Goal: Information Seeking & Learning: Learn about a topic

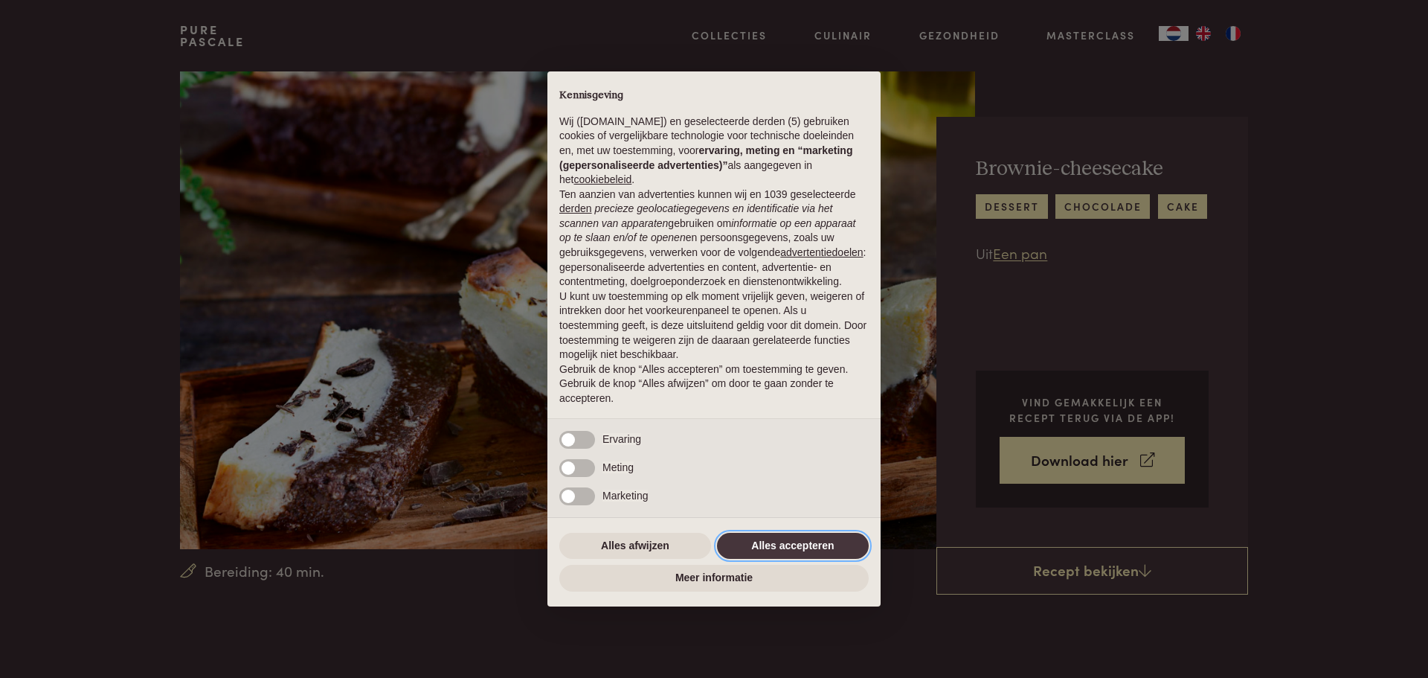
click at [815, 544] on button "Alles accepteren" at bounding box center [793, 546] width 152 height 27
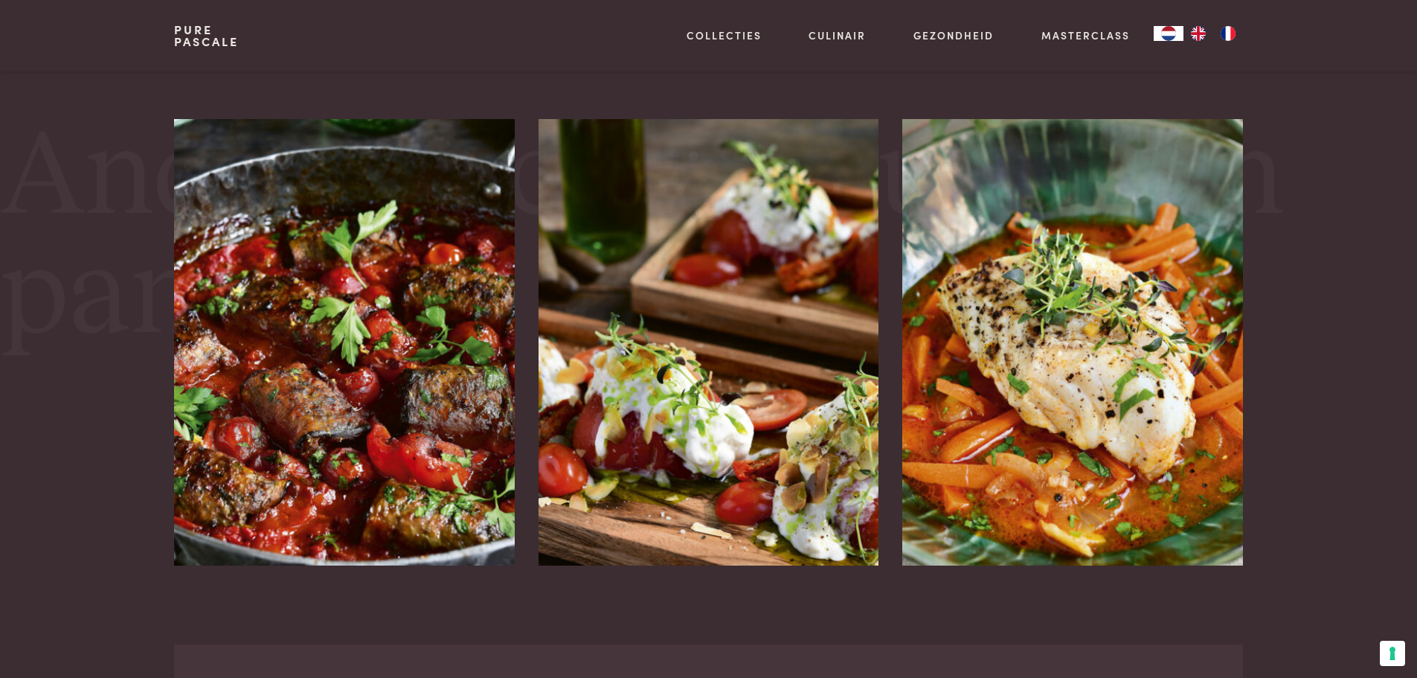
scroll to position [2678, 0]
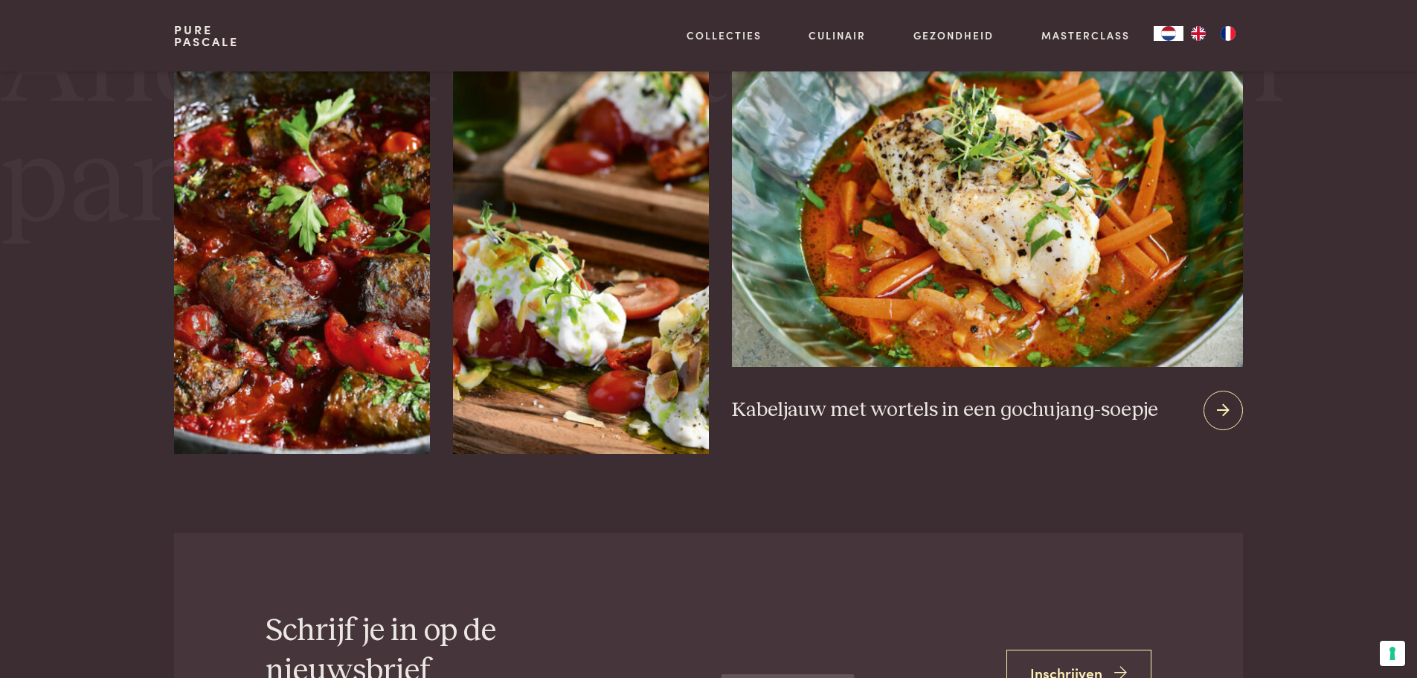
click at [1018, 318] on img at bounding box center [987, 186] width 510 height 359
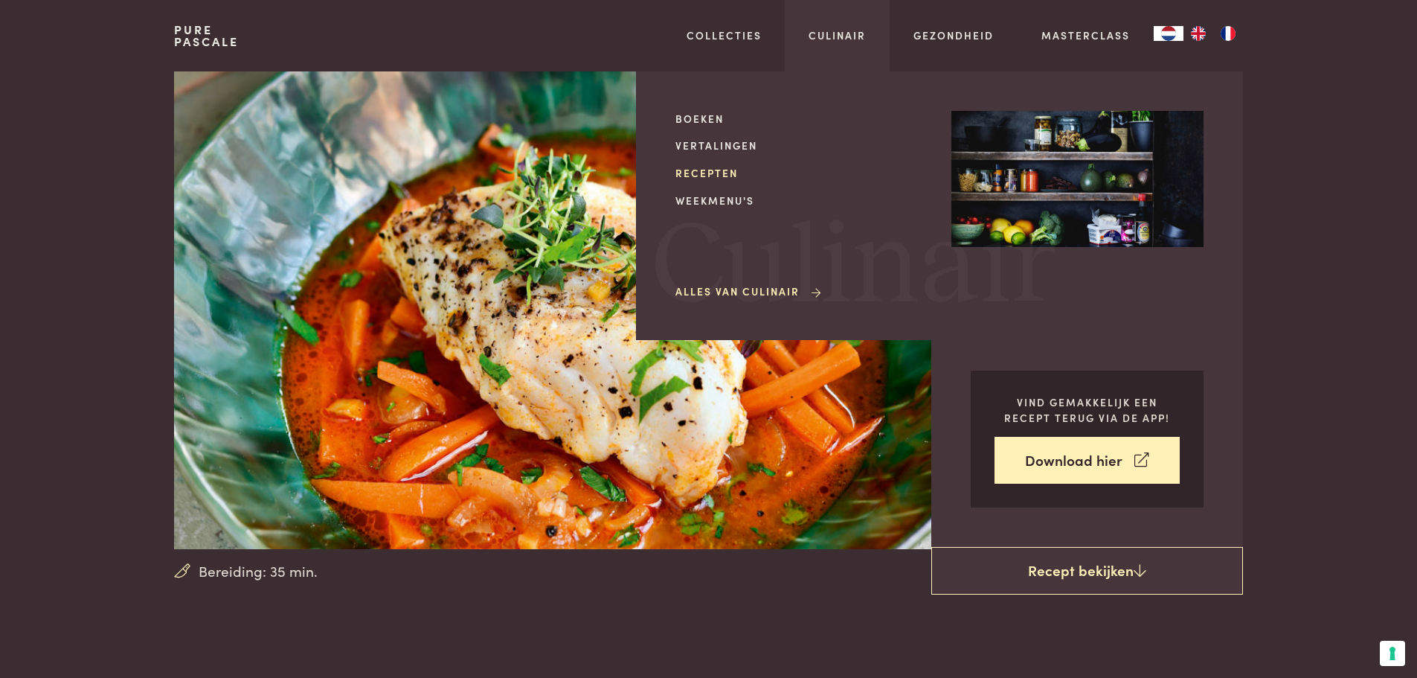
click at [720, 170] on link "Recepten" at bounding box center [801, 173] width 252 height 16
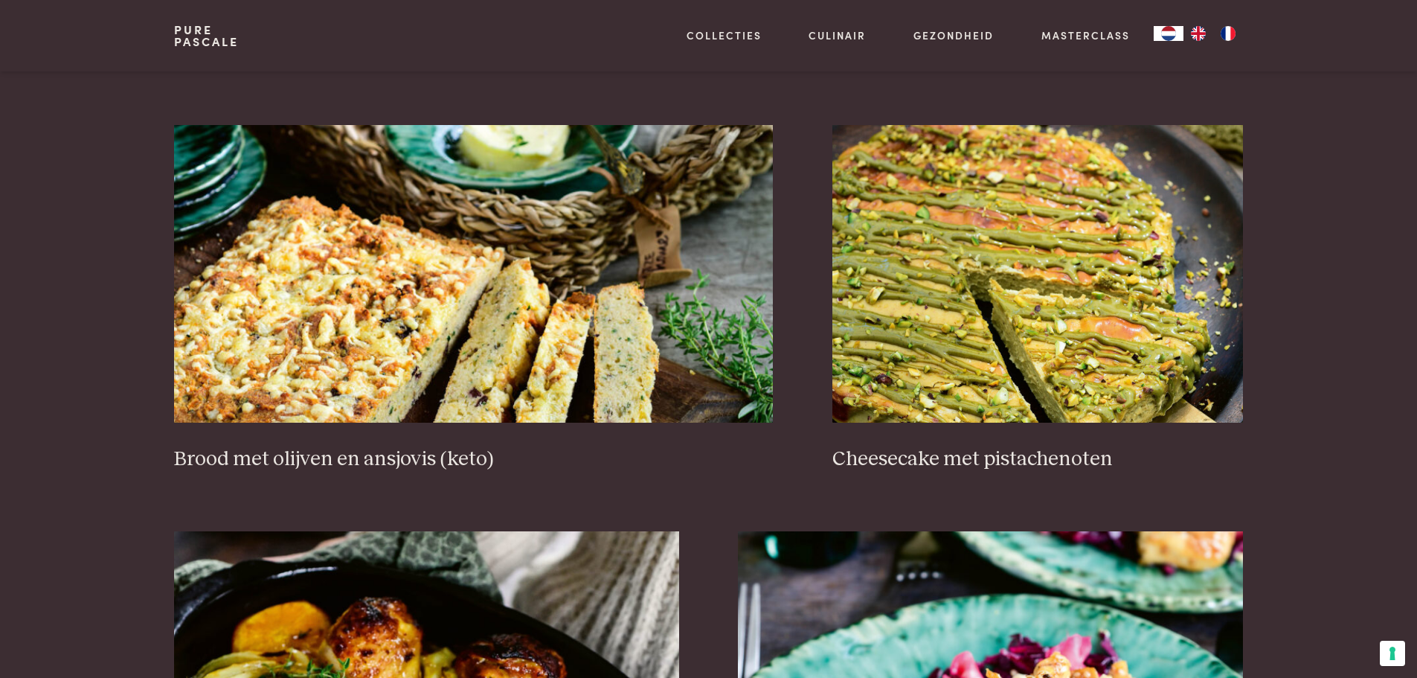
scroll to position [1488, 0]
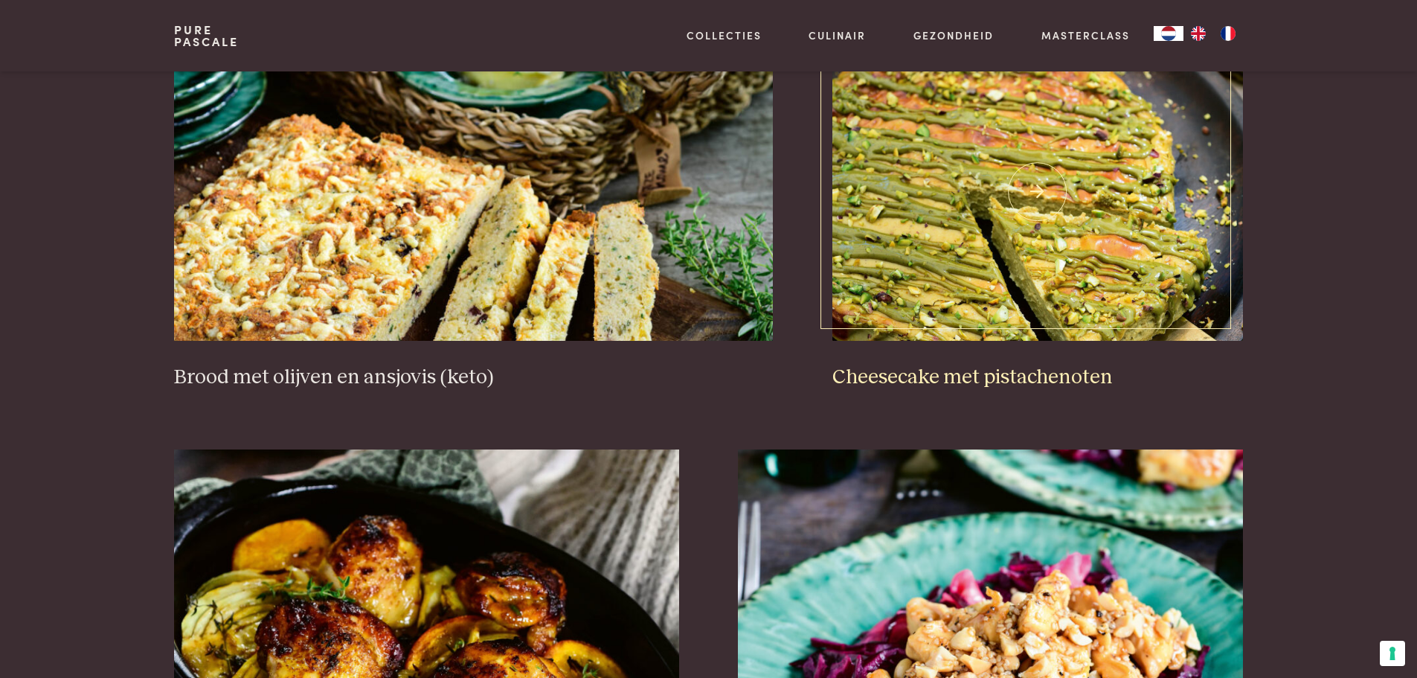
click at [1075, 258] on img at bounding box center [1037, 192] width 411 height 298
click at [605, 270] on img at bounding box center [473, 192] width 599 height 298
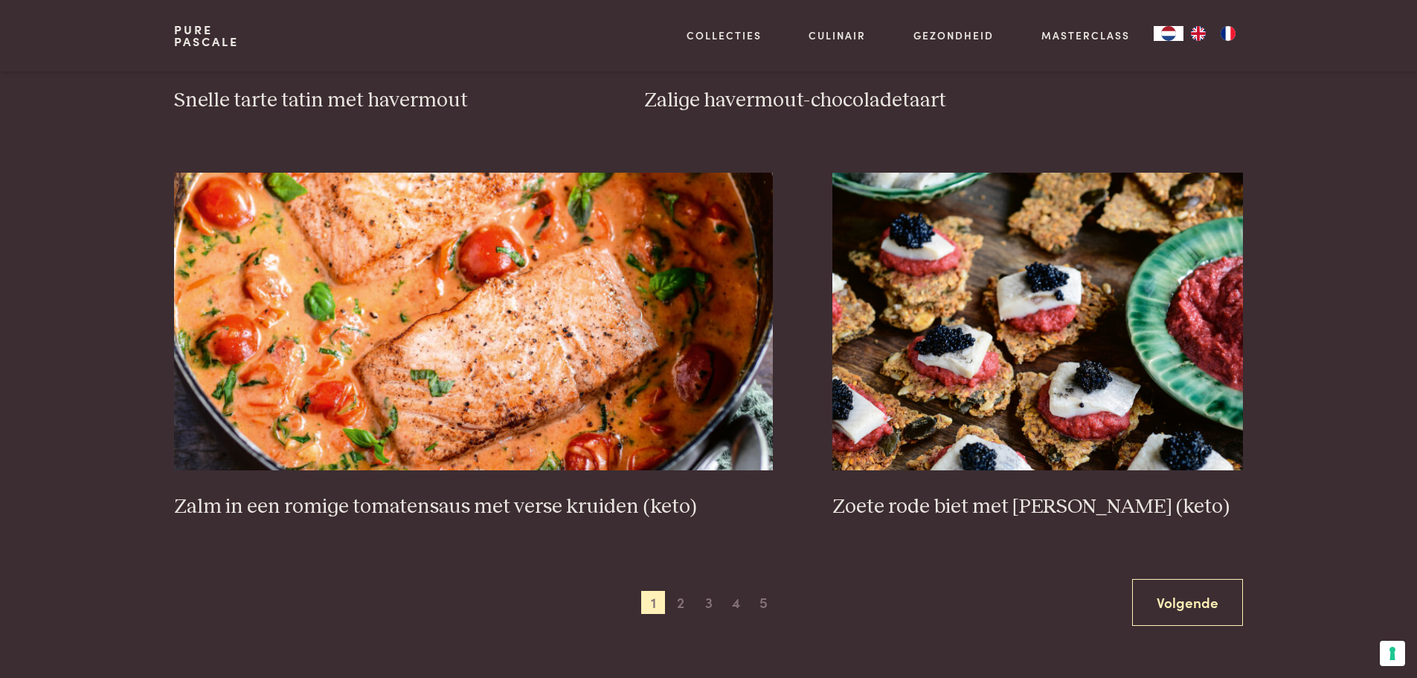
scroll to position [2603, 0]
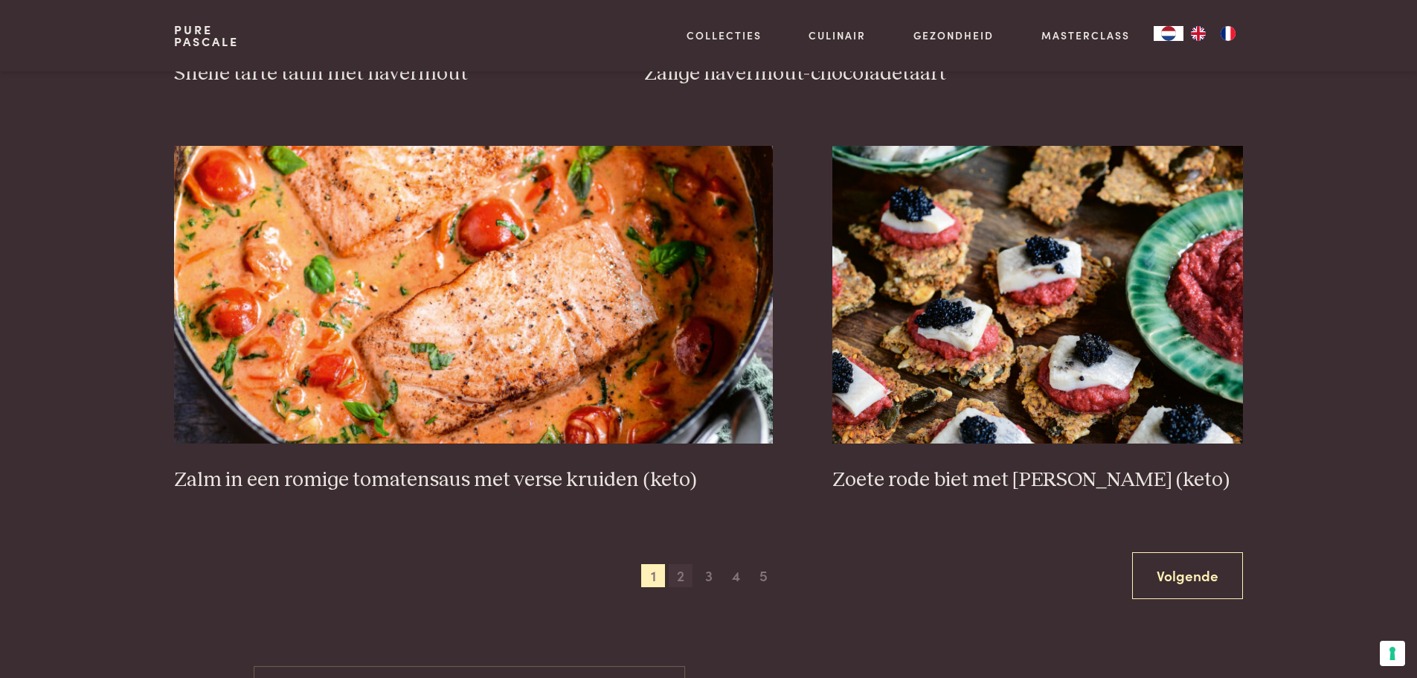
click at [688, 574] on span "2" at bounding box center [681, 576] width 24 height 24
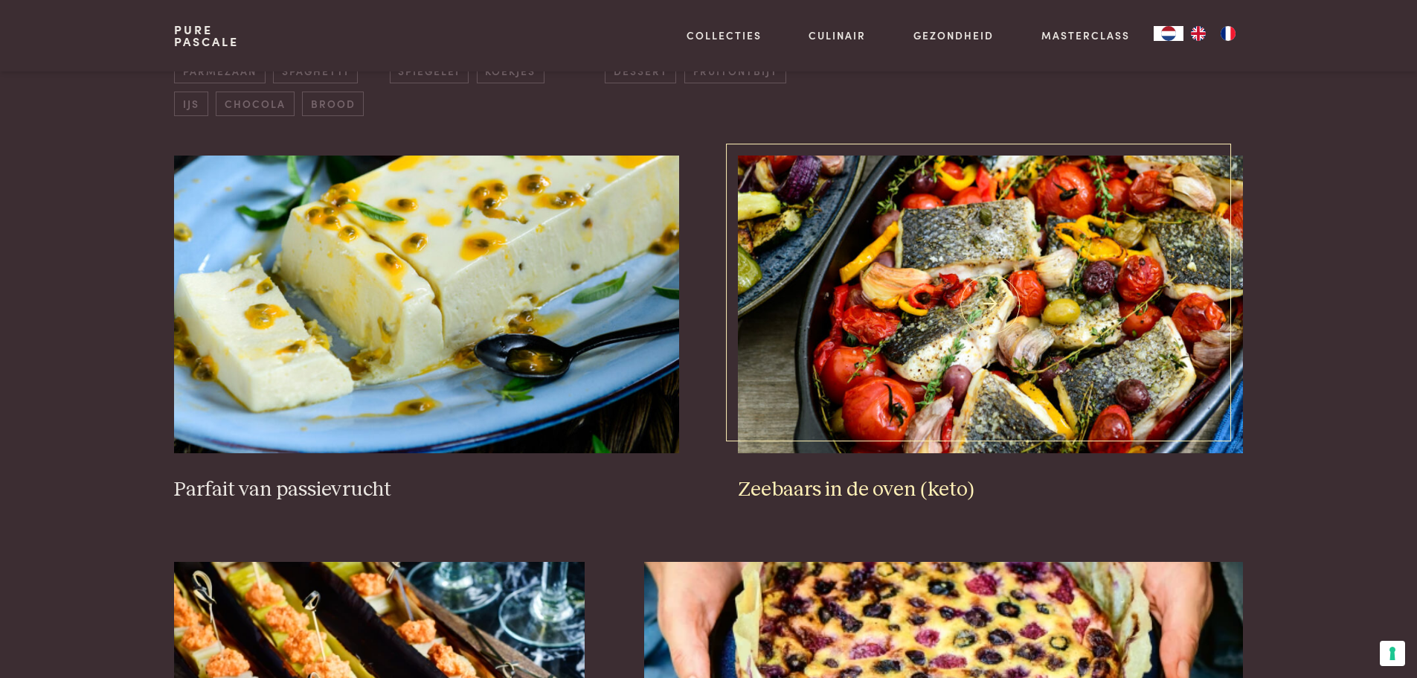
scroll to position [713, 0]
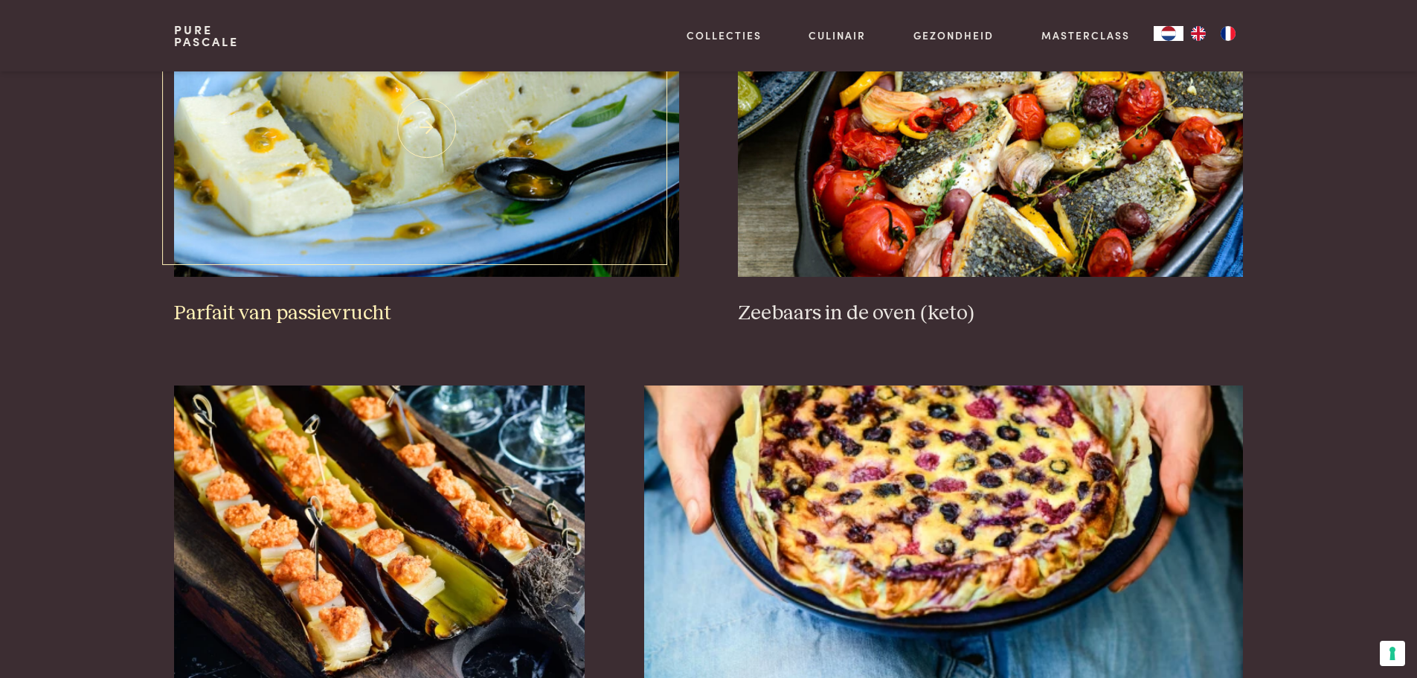
click at [552, 199] on img at bounding box center [426, 128] width 504 height 298
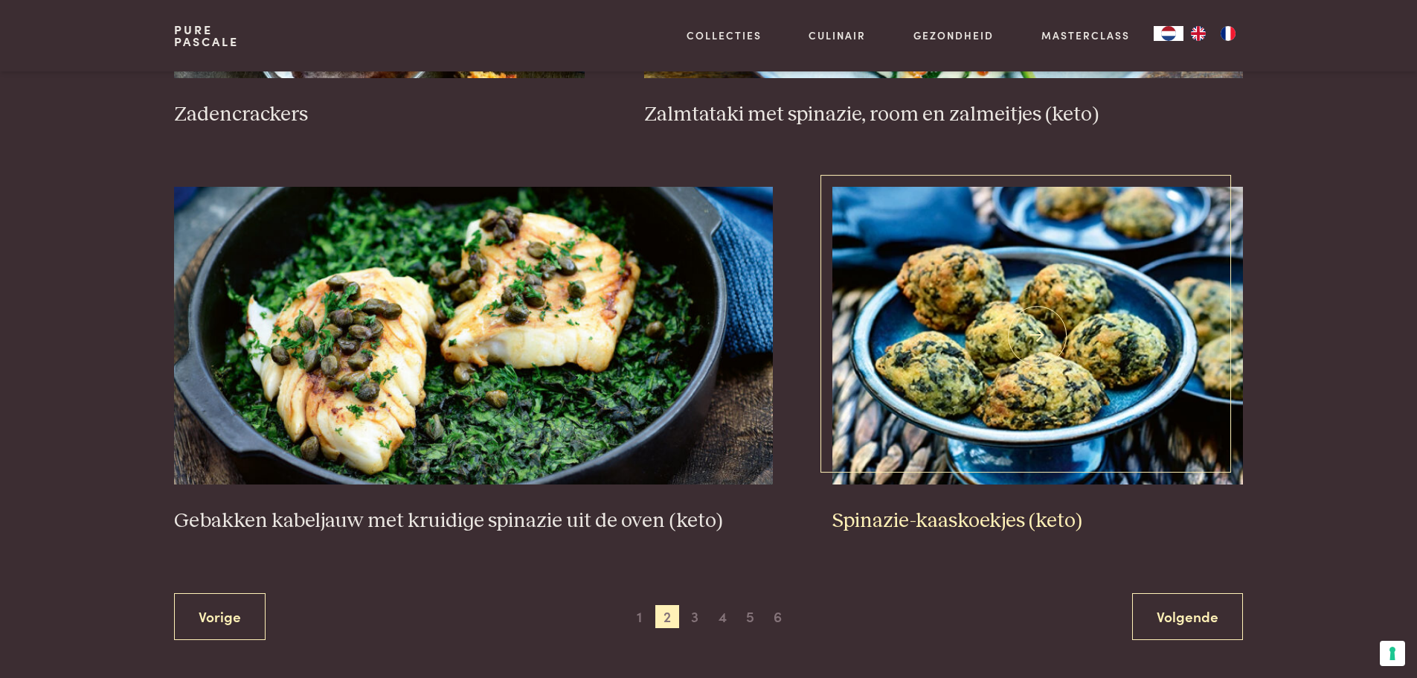
scroll to position [2722, 0]
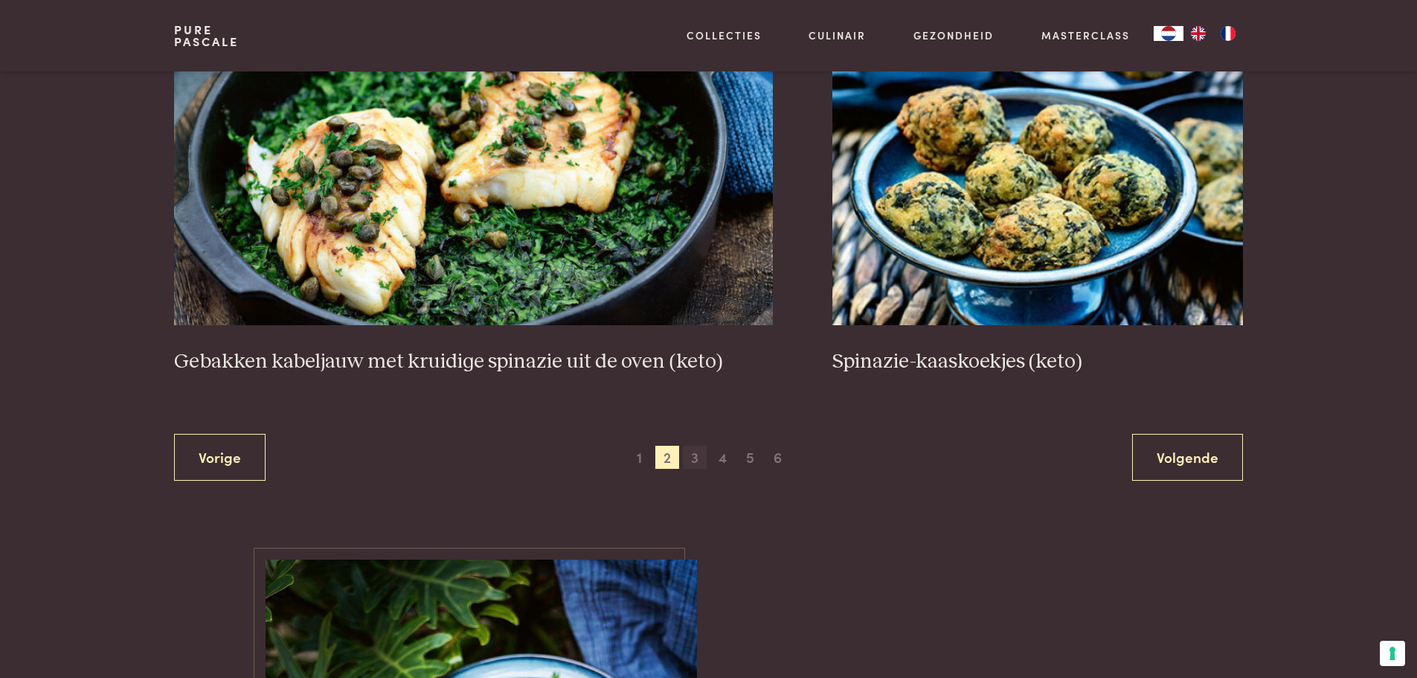
click at [697, 460] on span "3" at bounding box center [695, 458] width 24 height 24
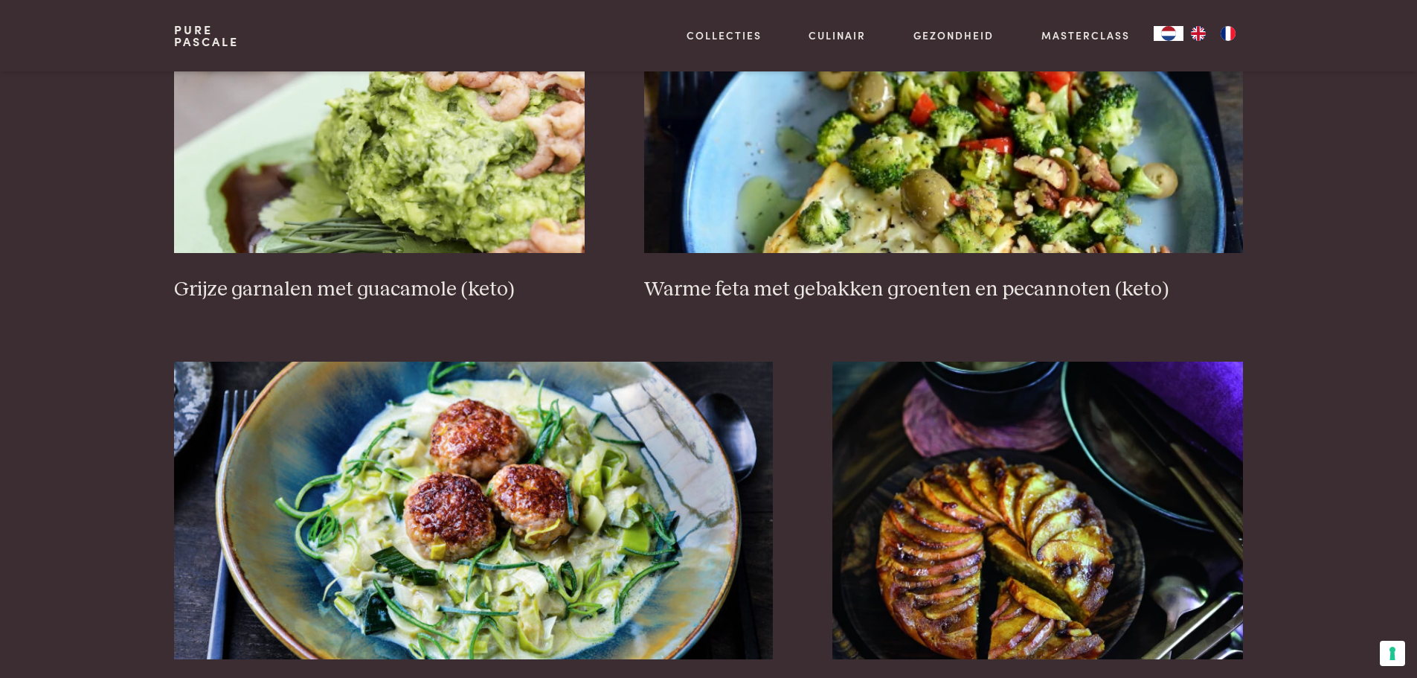
scroll to position [2573, 0]
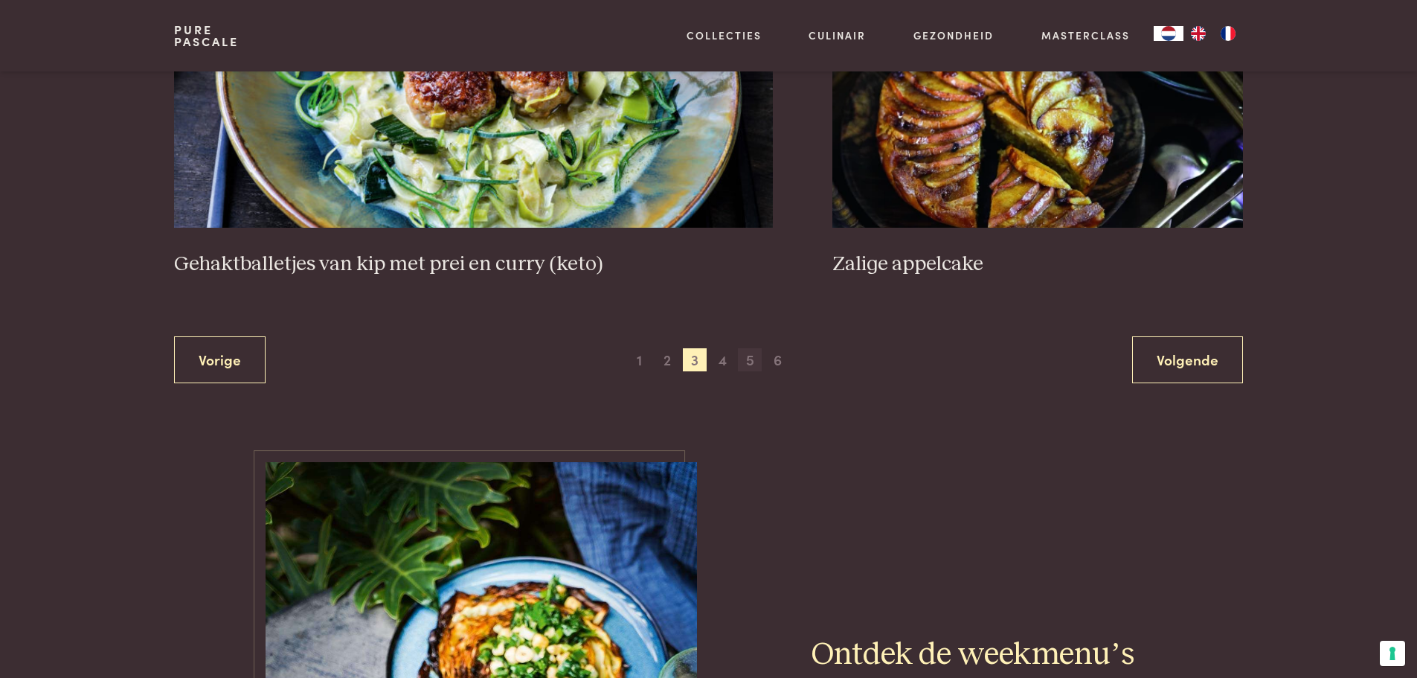
click at [747, 361] on span "5" at bounding box center [750, 360] width 24 height 24
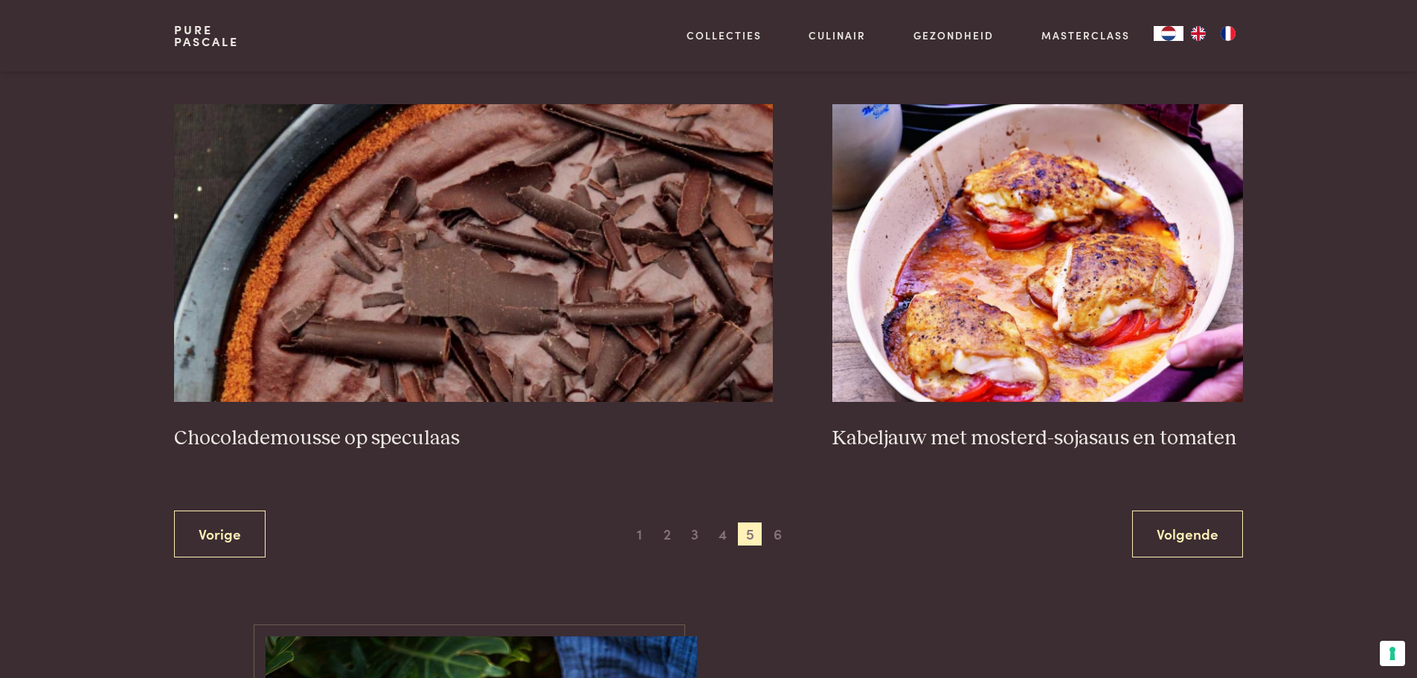
scroll to position [2647, 0]
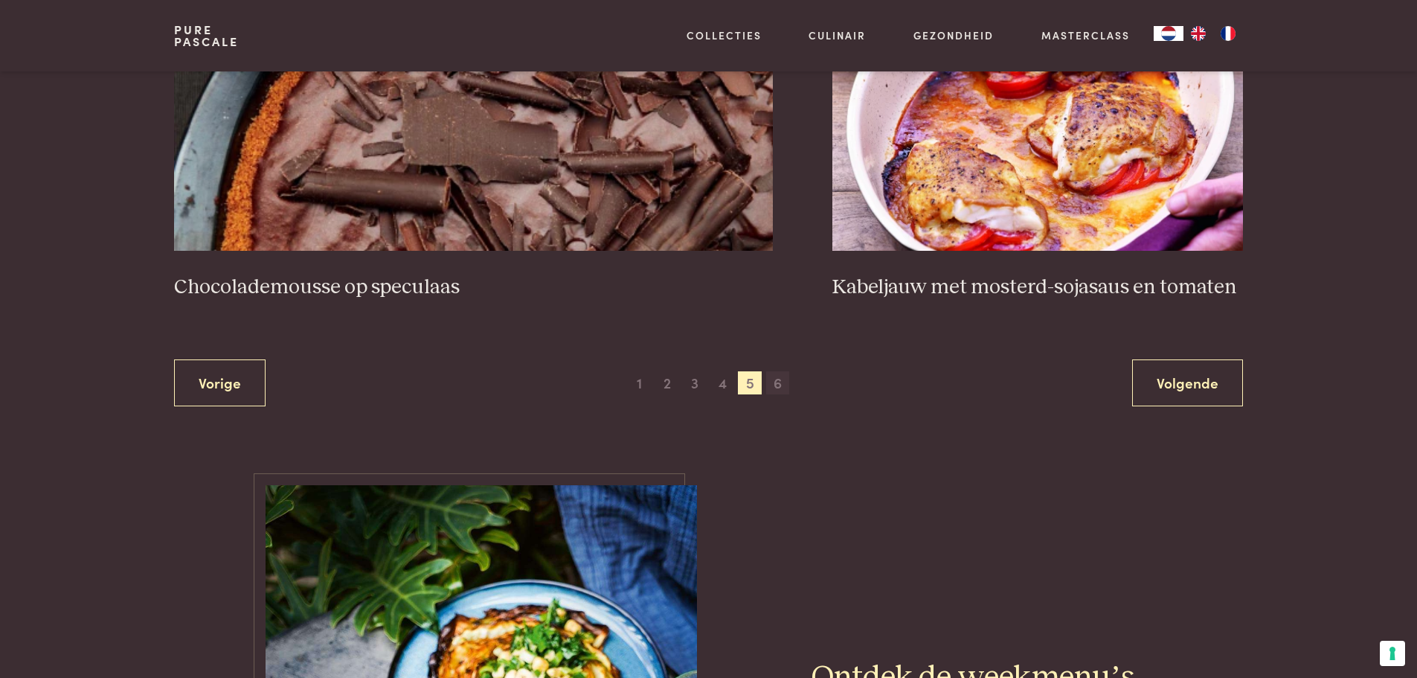
click at [771, 387] on span "6" at bounding box center [778, 383] width 24 height 24
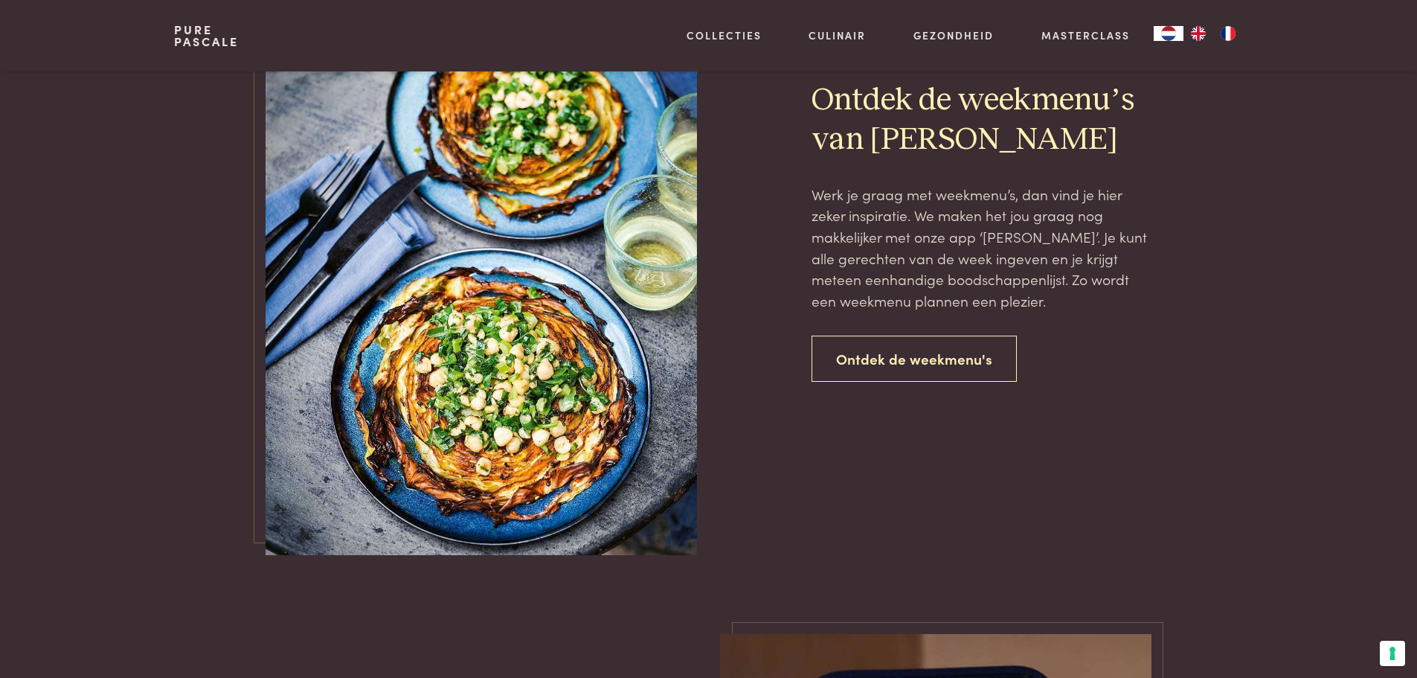
scroll to position [1308, 0]
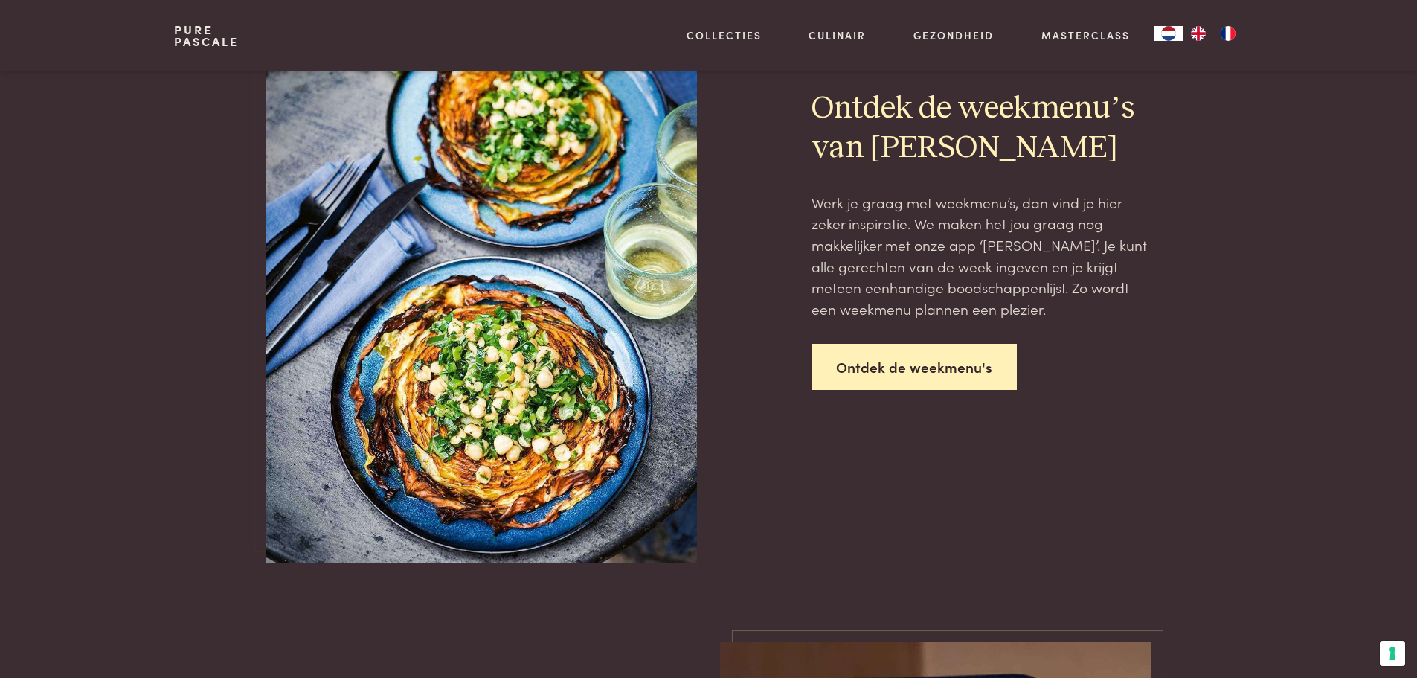
click at [902, 347] on link "Ontdek de weekmenu's" at bounding box center [913, 367] width 205 height 47
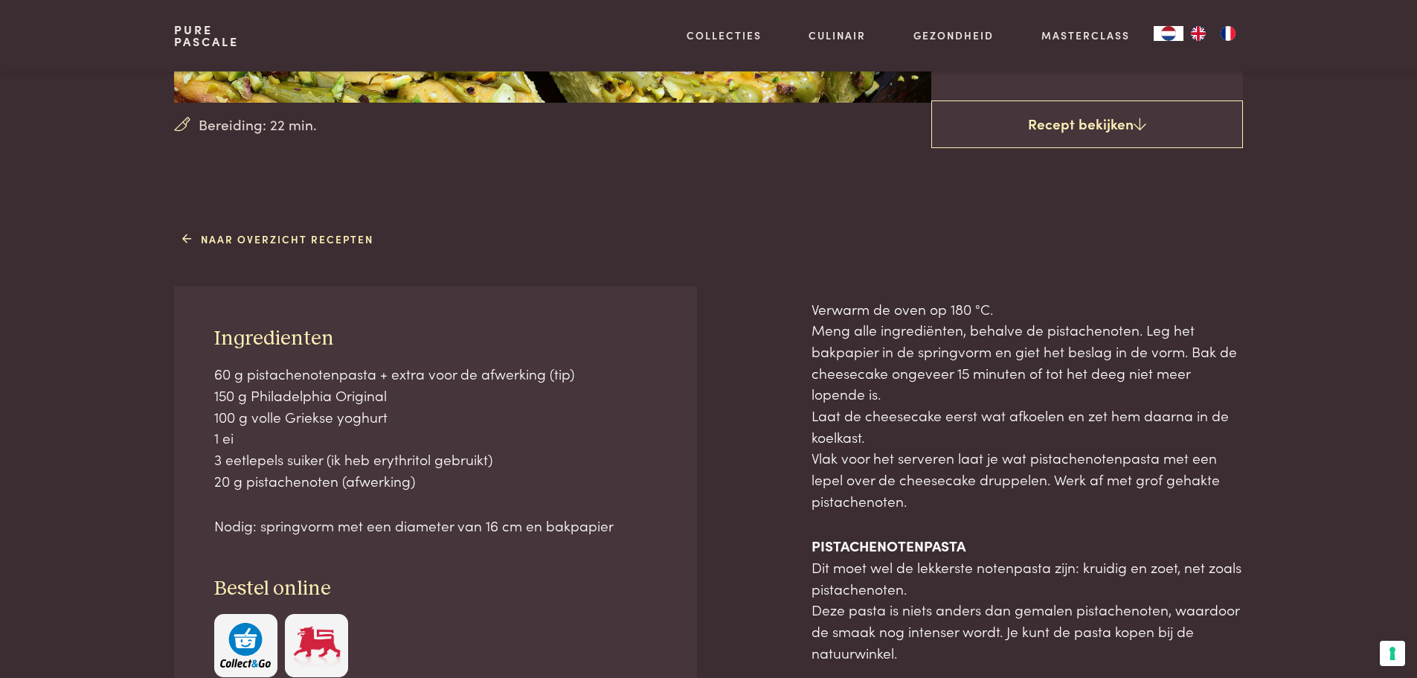
scroll to position [74, 0]
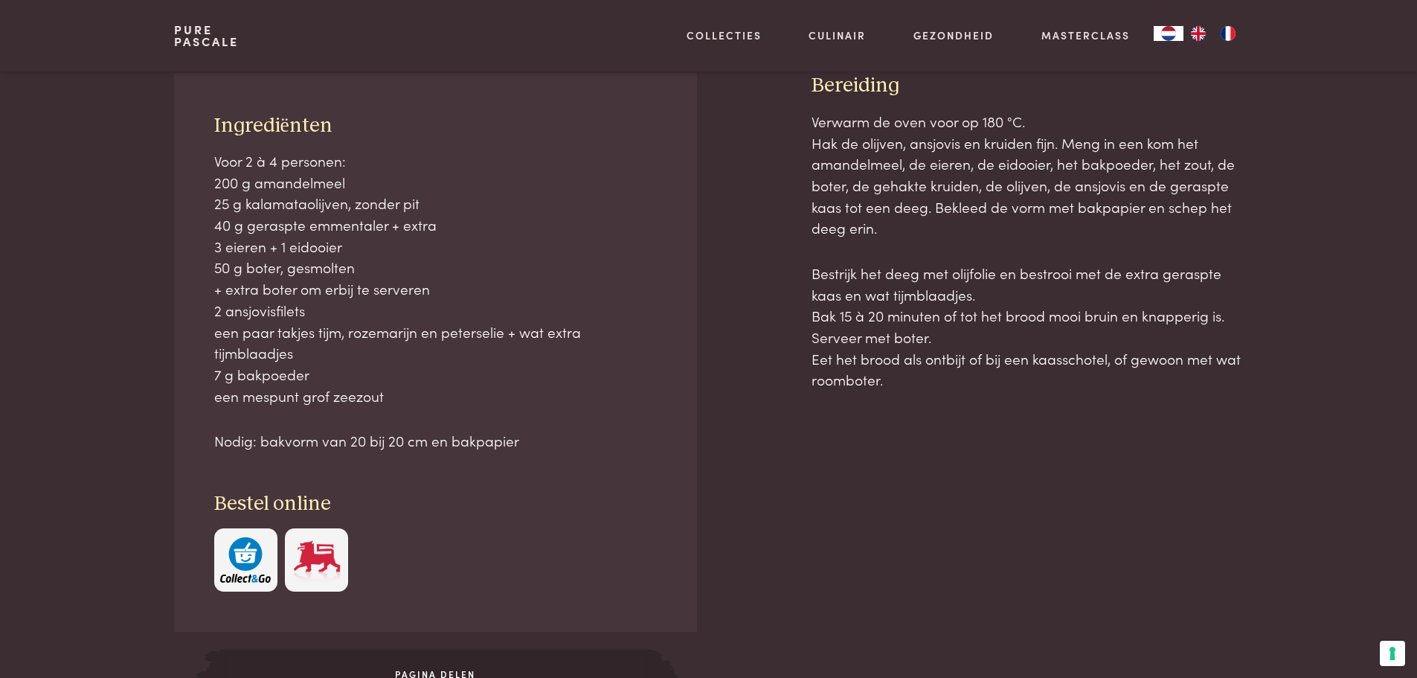
scroll to position [669, 0]
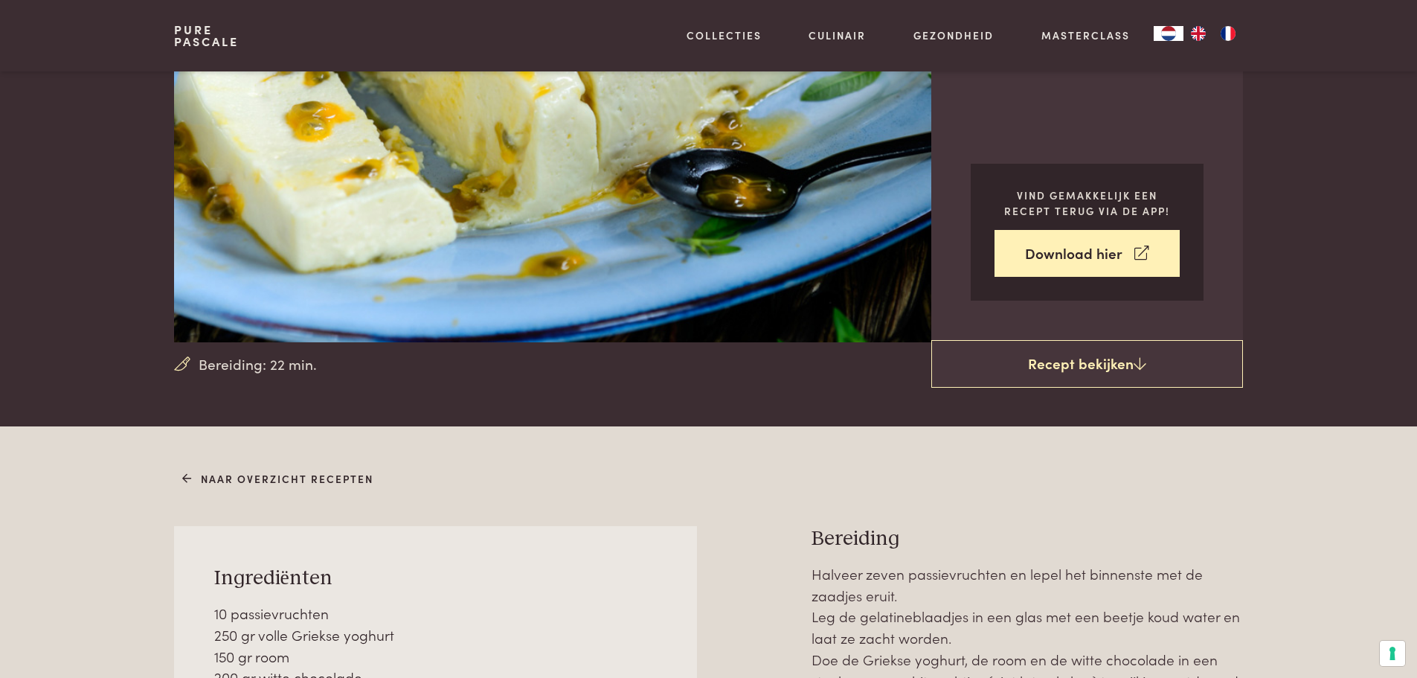
scroll to position [446, 0]
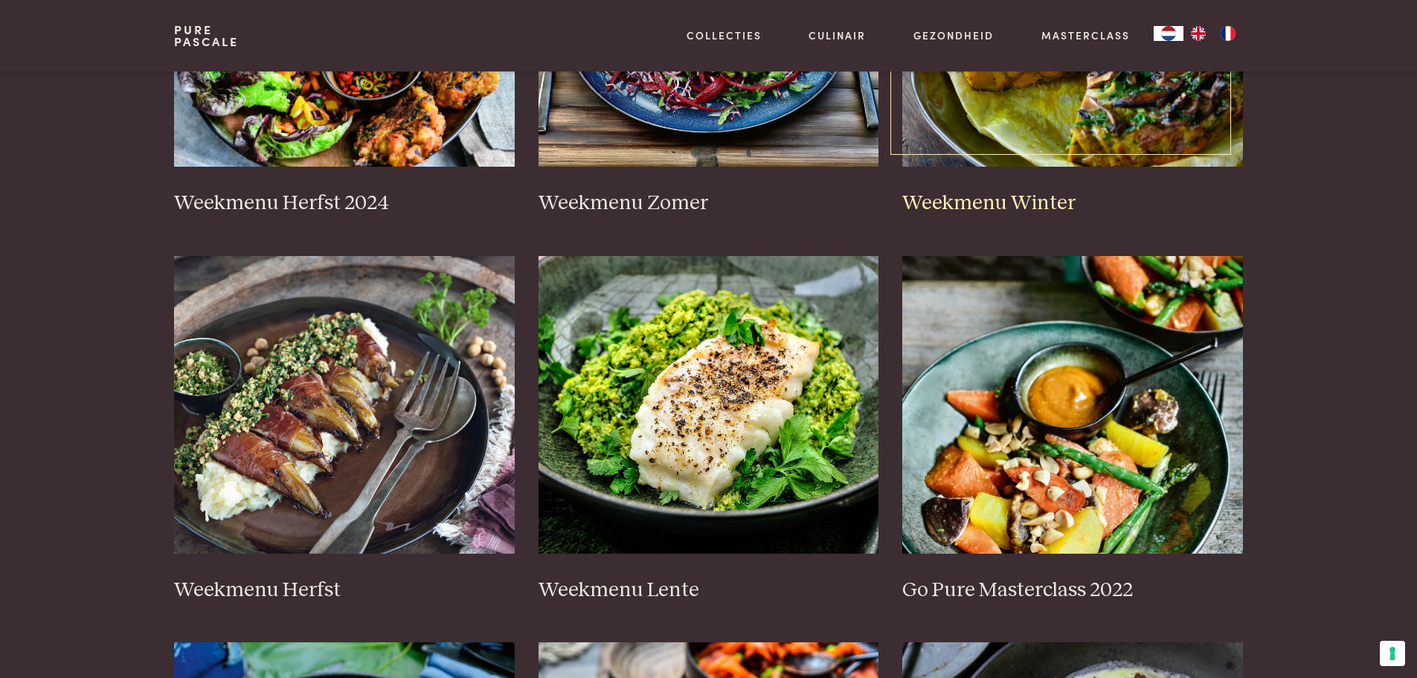
scroll to position [372, 0]
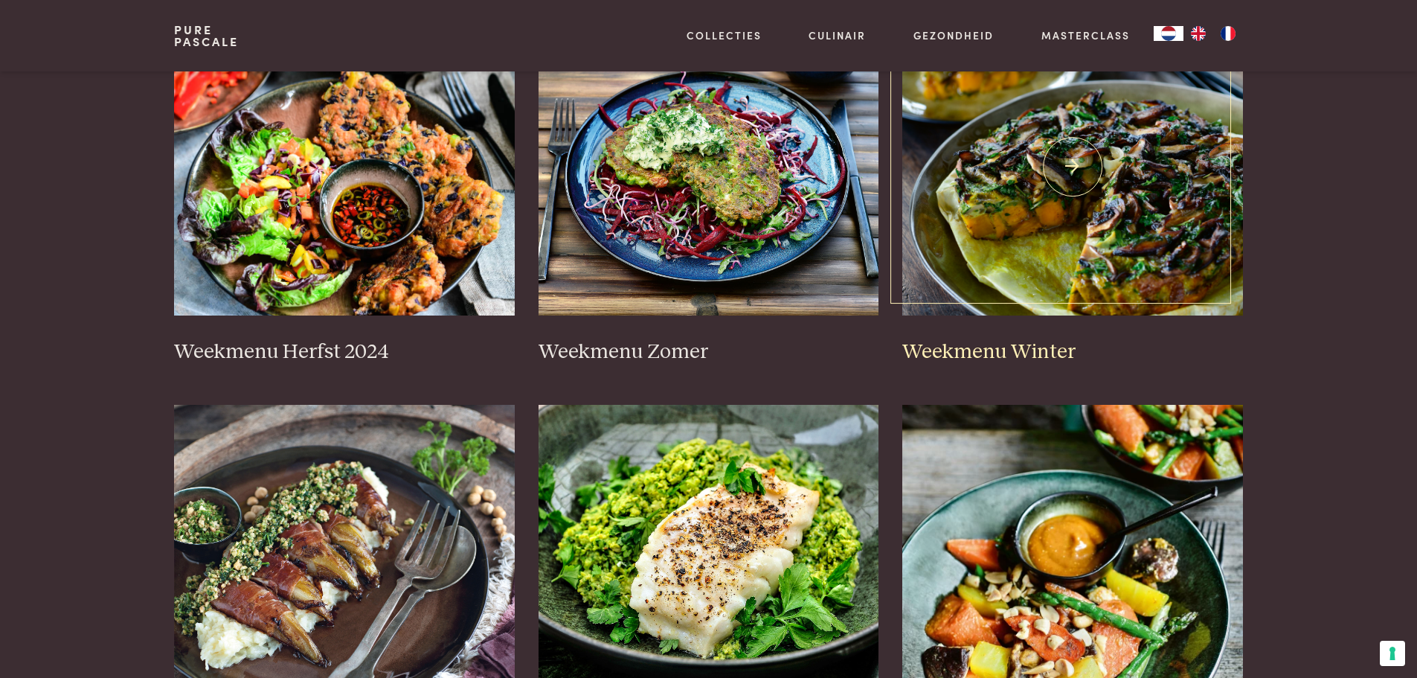
click at [1041, 339] on h3 "Weekmenu Winter" at bounding box center [1072, 352] width 341 height 26
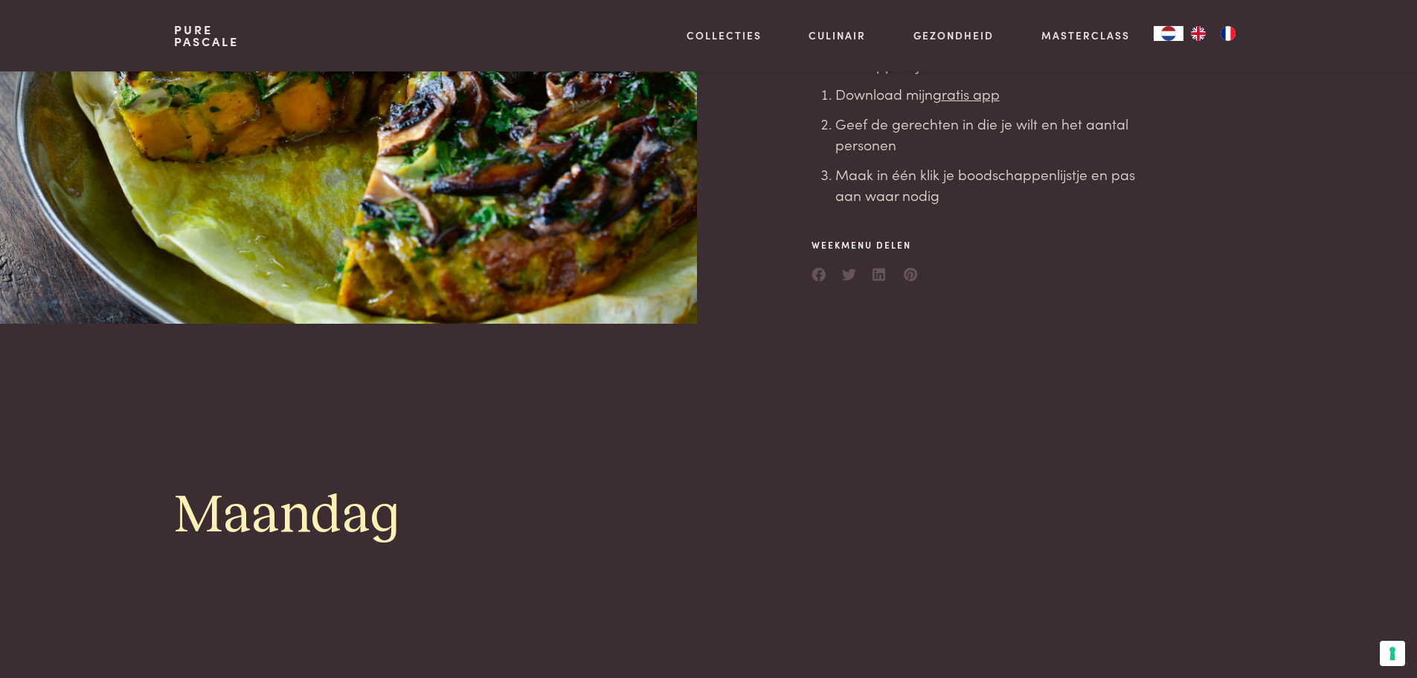
scroll to position [818, 0]
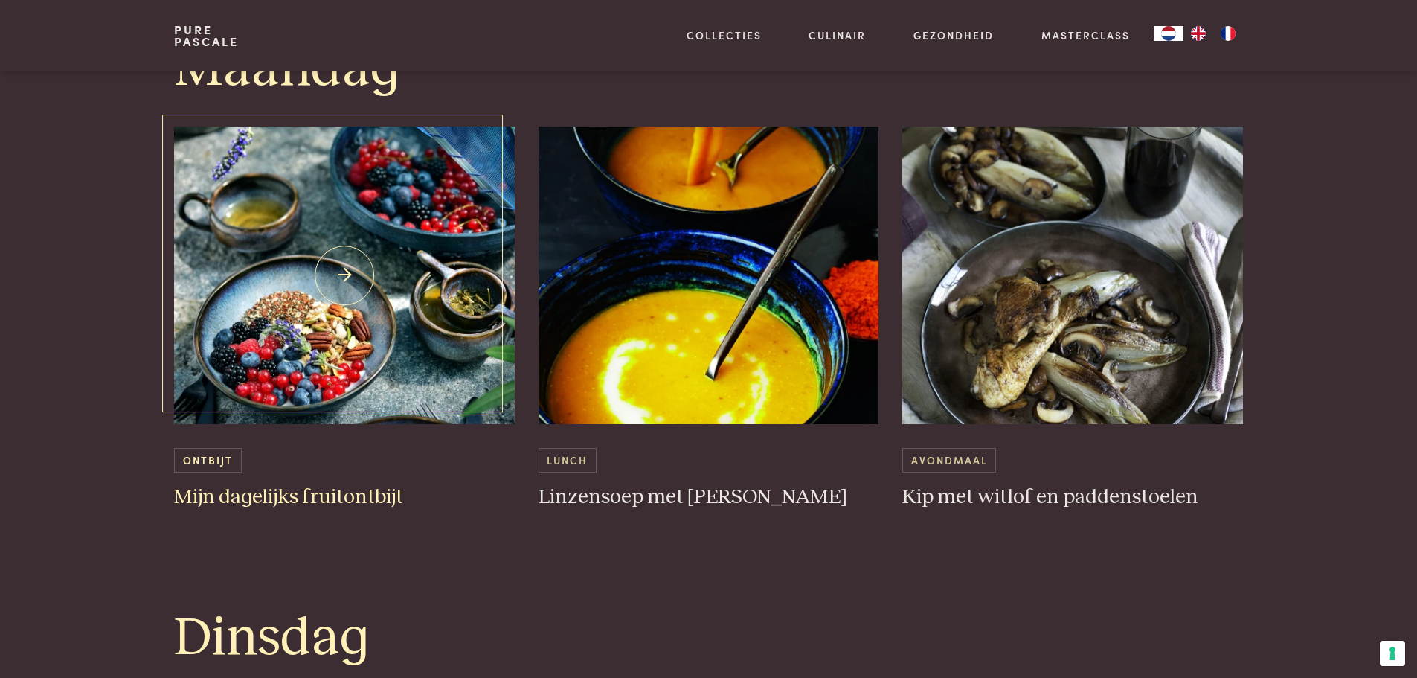
click at [418, 333] on img at bounding box center [344, 275] width 341 height 298
click at [701, 353] on img at bounding box center [708, 275] width 341 height 298
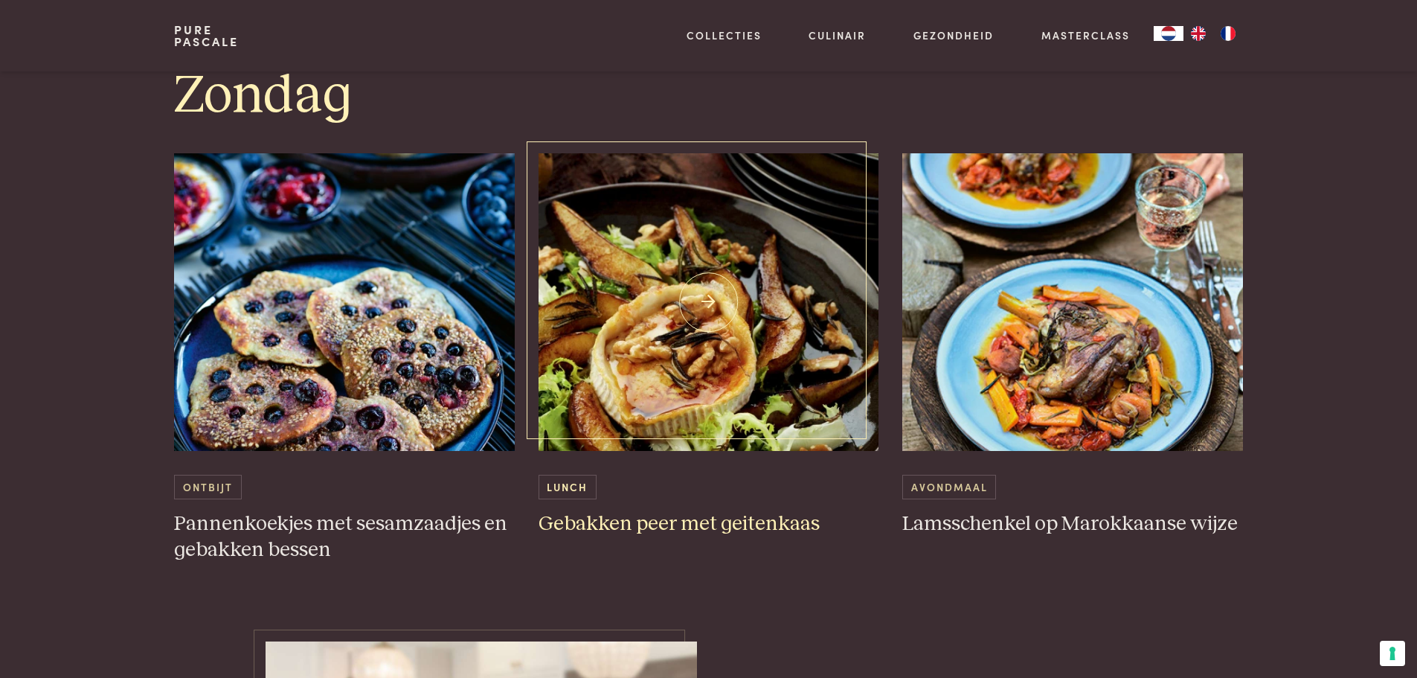
scroll to position [4463, 0]
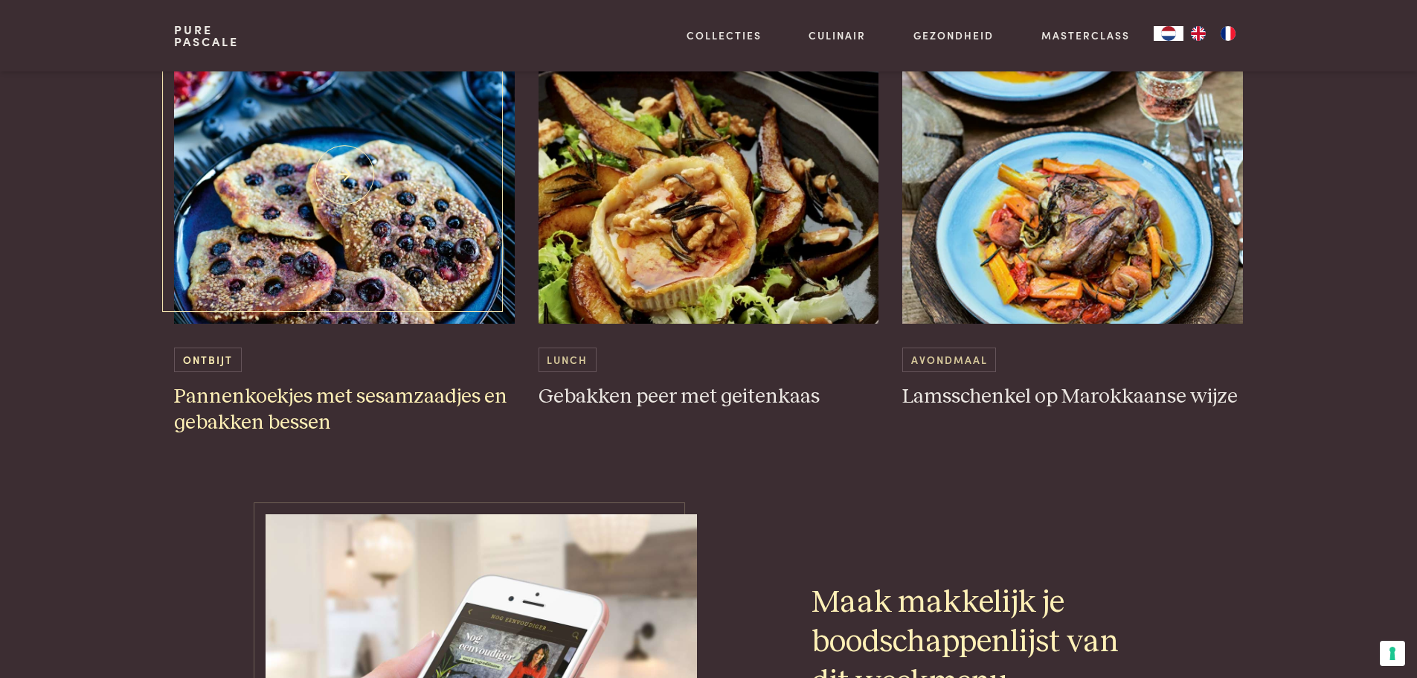
click at [324, 320] on link "Ontbijt Pannenkoekjes met sesamzaadjes en gebakken bessen" at bounding box center [344, 230] width 341 height 409
click at [387, 220] on img at bounding box center [344, 175] width 341 height 298
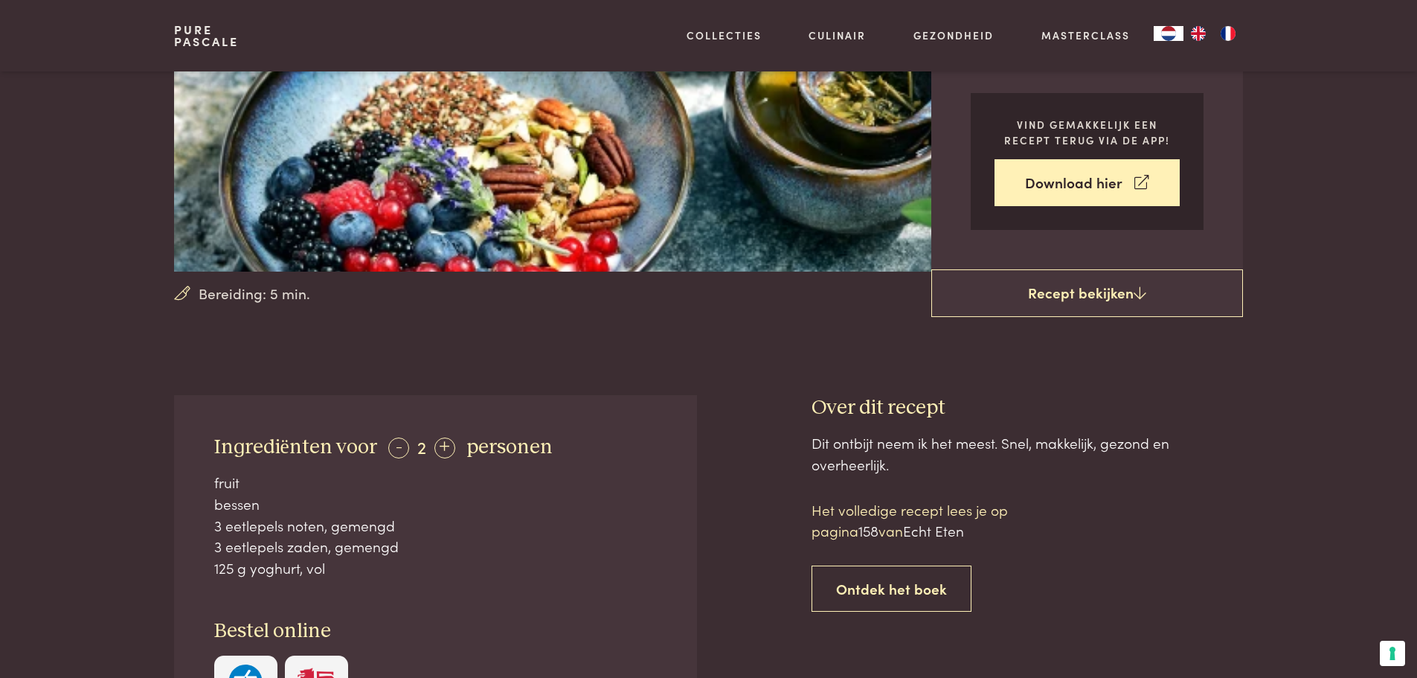
scroll to position [446, 0]
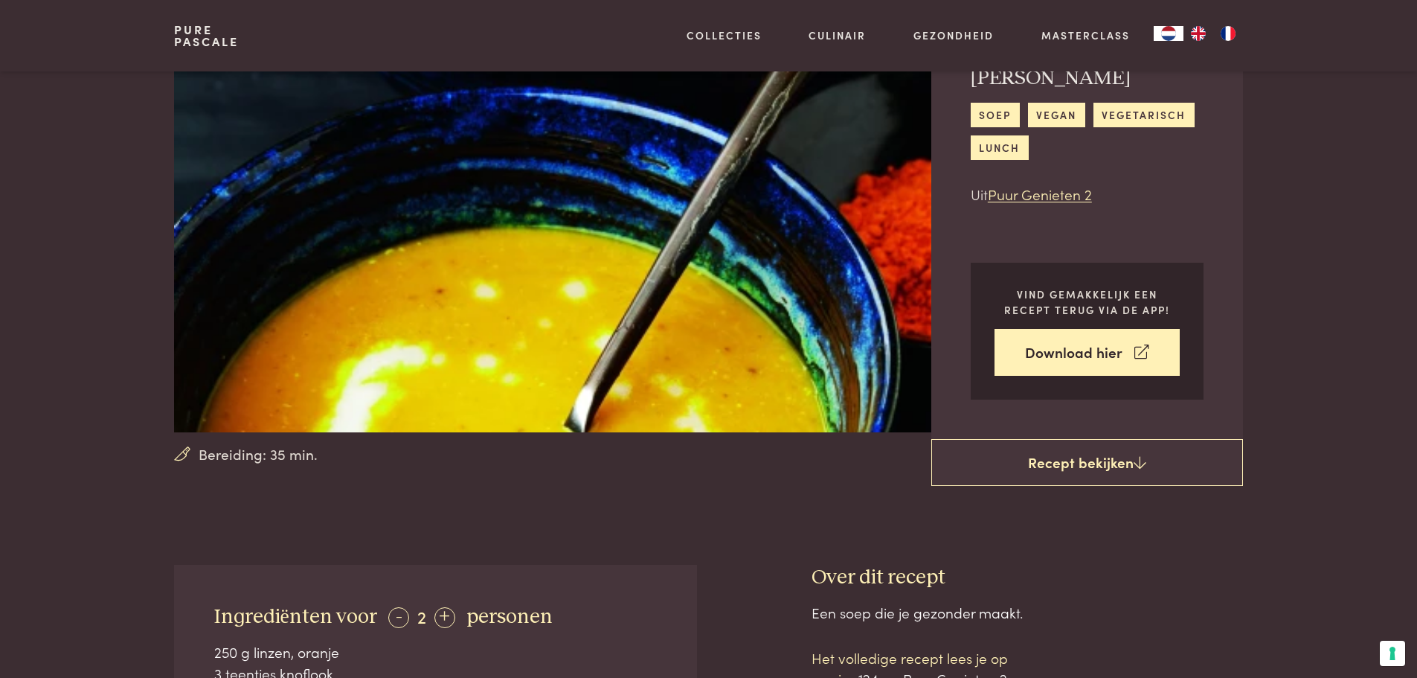
scroll to position [446, 0]
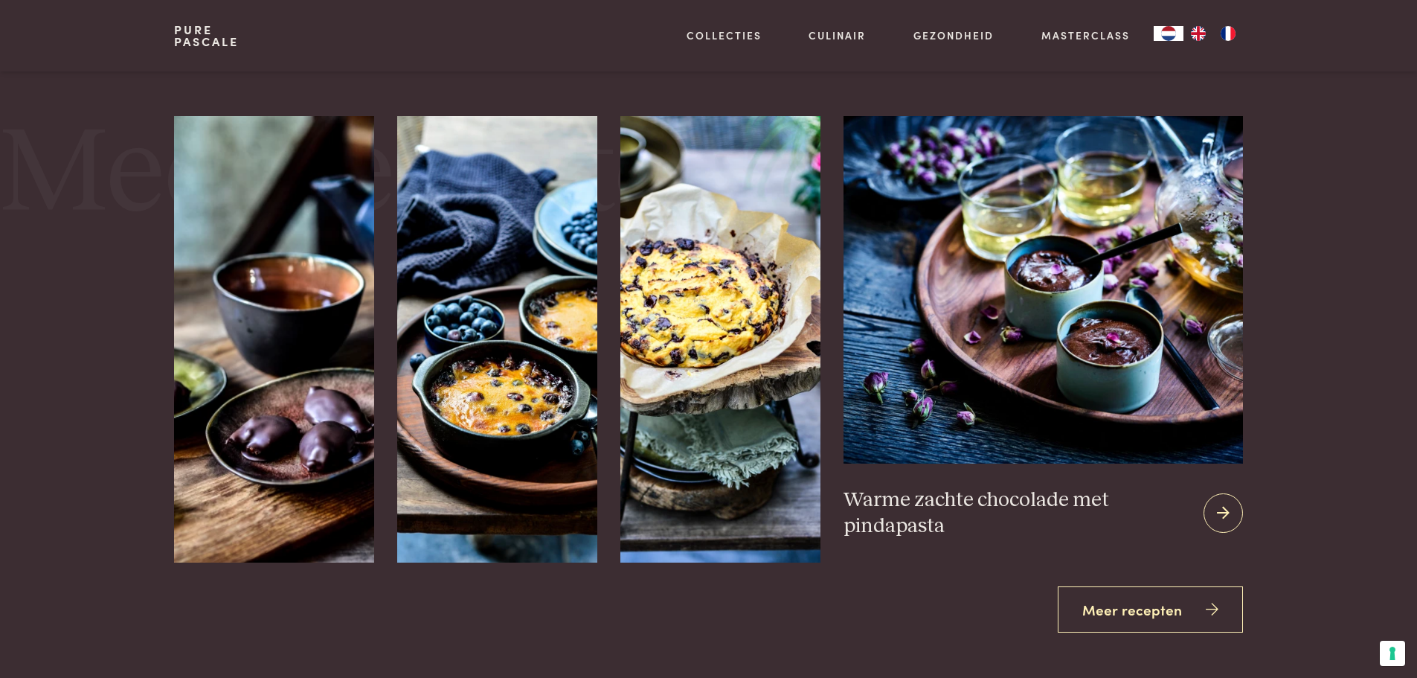
scroll to position [1934, 0]
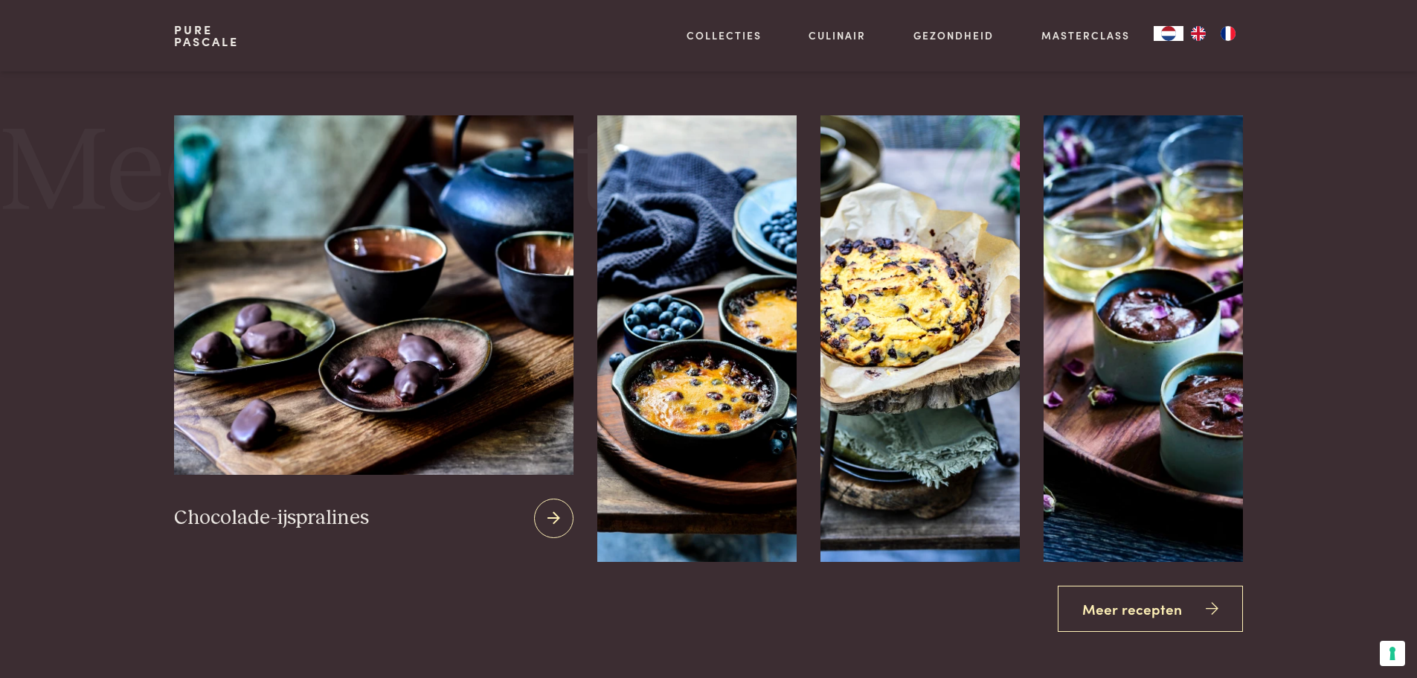
click at [329, 477] on div "Chocolade-ijspralines" at bounding box center [373, 518] width 399 height 87
click at [324, 530] on h3 "Chocolade-ijspralines" at bounding box center [271, 518] width 195 height 26
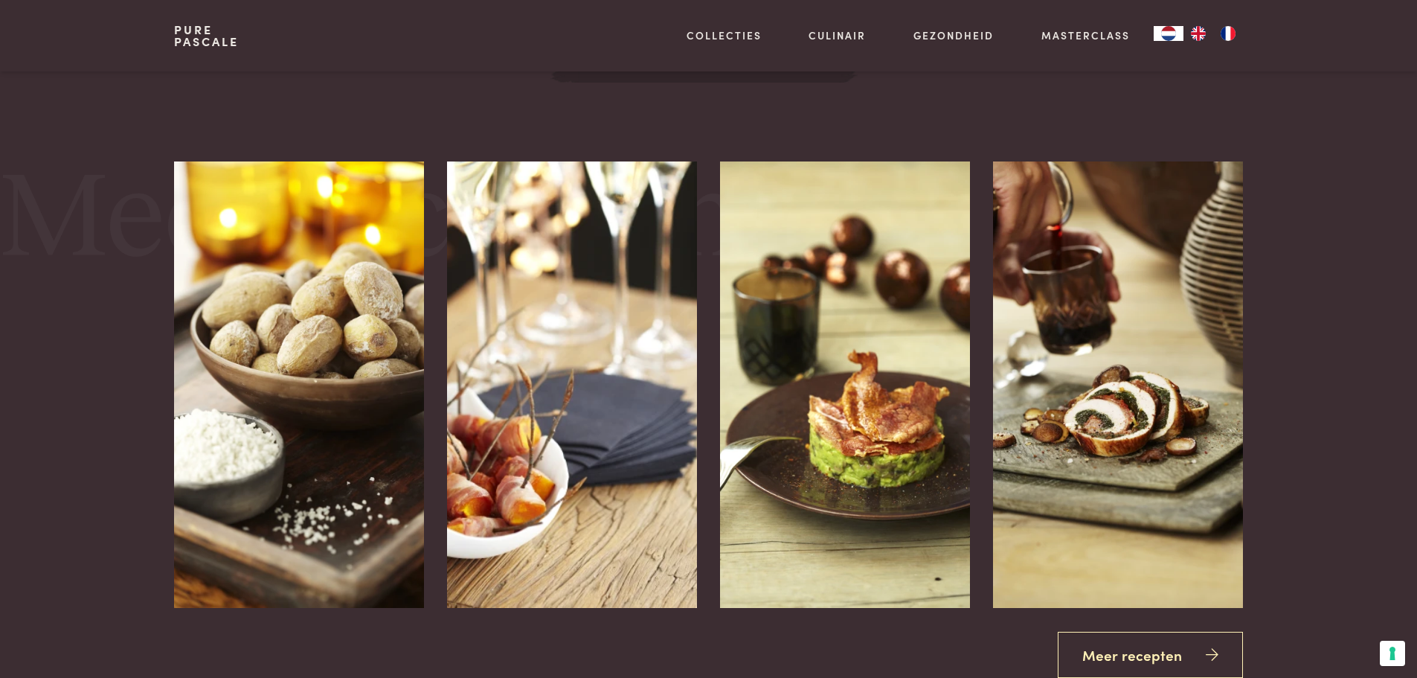
scroll to position [1791, 0]
